Goal: Navigation & Orientation: Find specific page/section

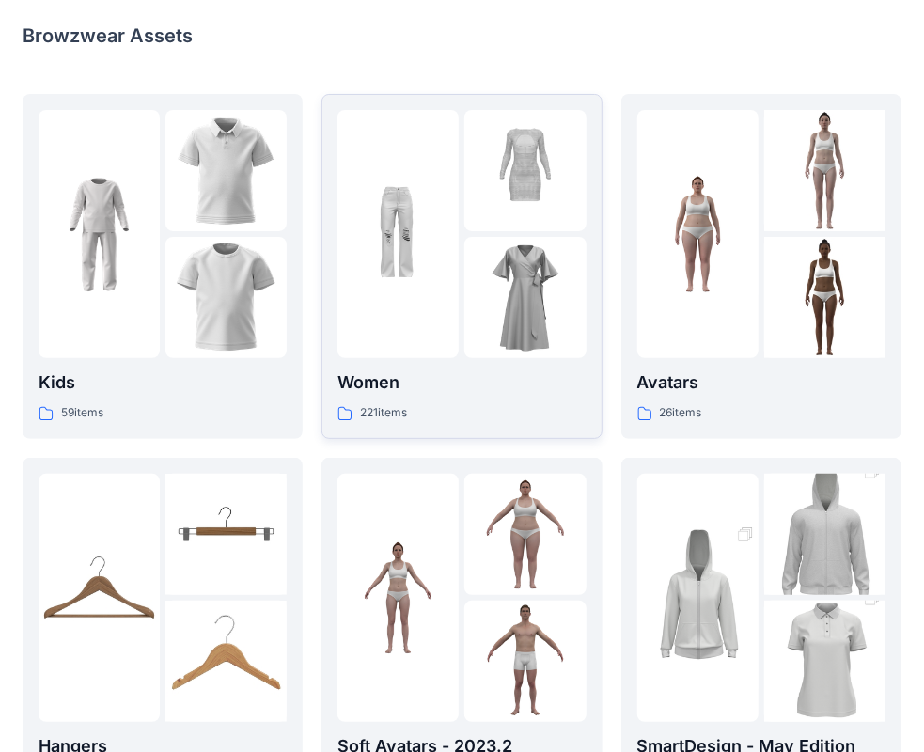
click at [393, 244] on img at bounding box center [397, 234] width 121 height 121
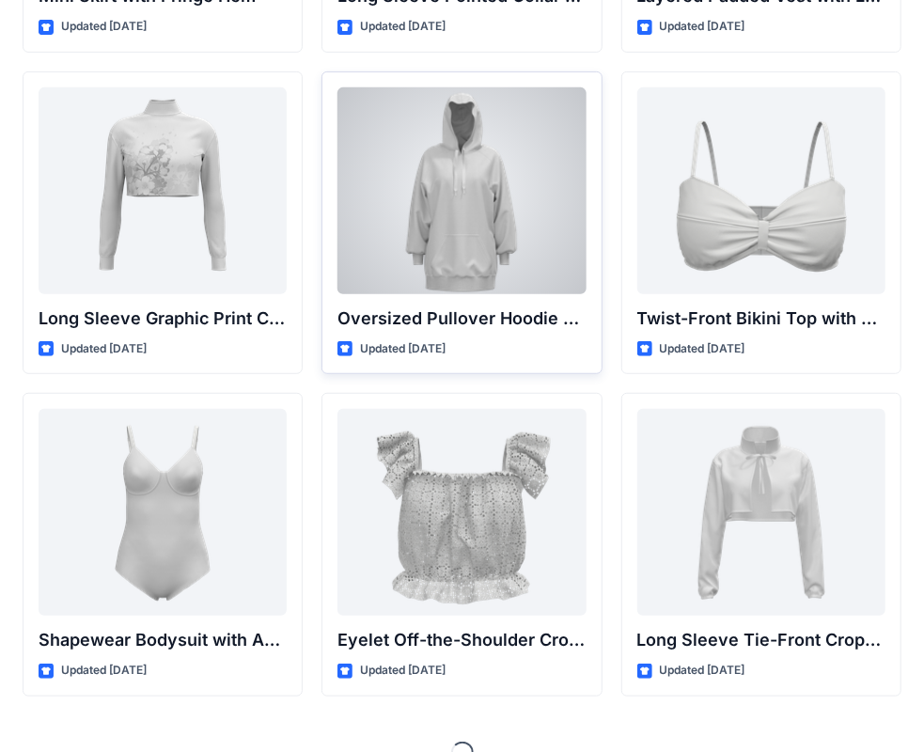
scroll to position [5839, 0]
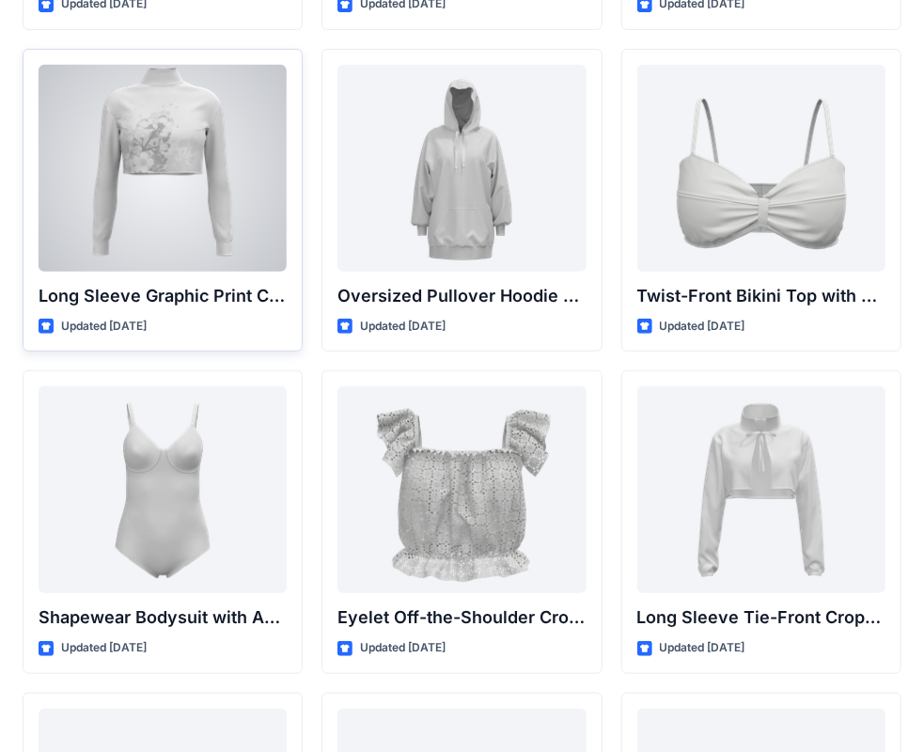
click at [98, 212] on div at bounding box center [163, 168] width 248 height 207
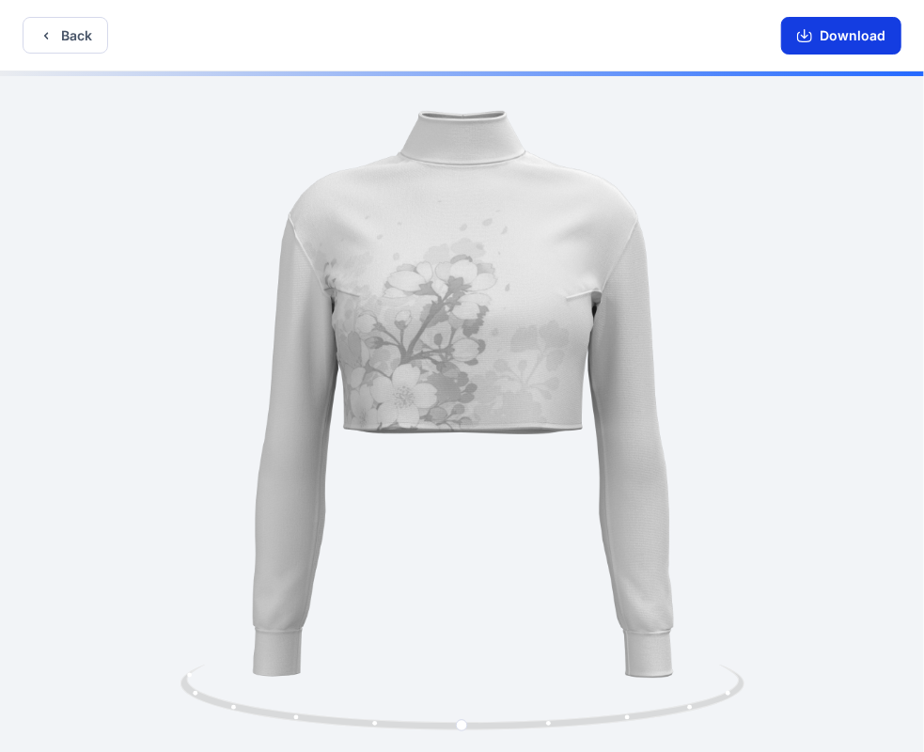
click at [808, 35] on icon "button" at bounding box center [805, 33] width 8 height 9
